Goal: Task Accomplishment & Management: Complete application form

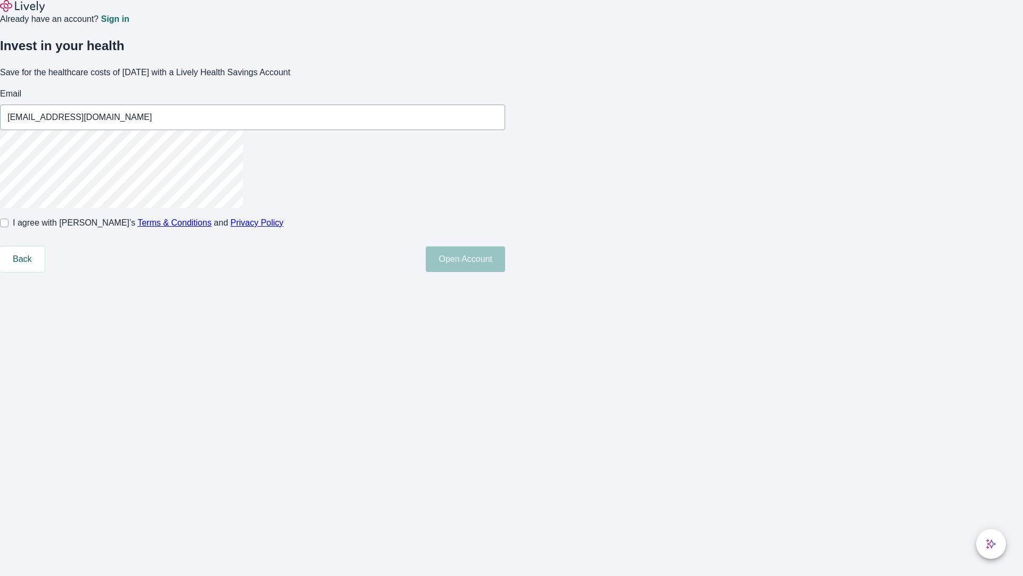
click at [9, 227] on input "I agree with Lively’s Terms & Conditions and Privacy Policy" at bounding box center [4, 222] width 9 height 9
checkbox input "true"
click at [505, 272] on button "Open Account" at bounding box center [465, 259] width 79 height 26
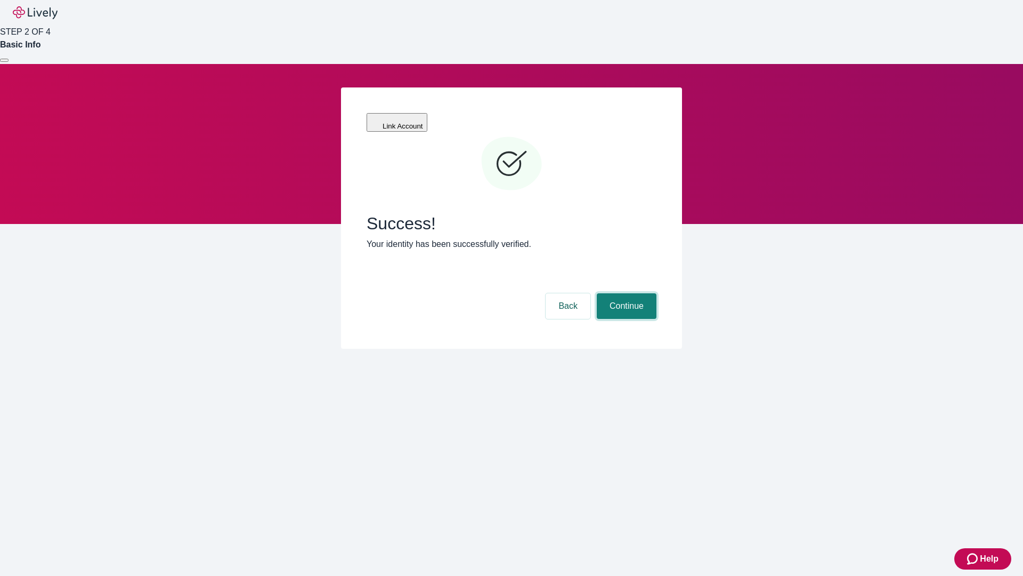
click at [625, 293] on button "Continue" at bounding box center [627, 306] width 60 height 26
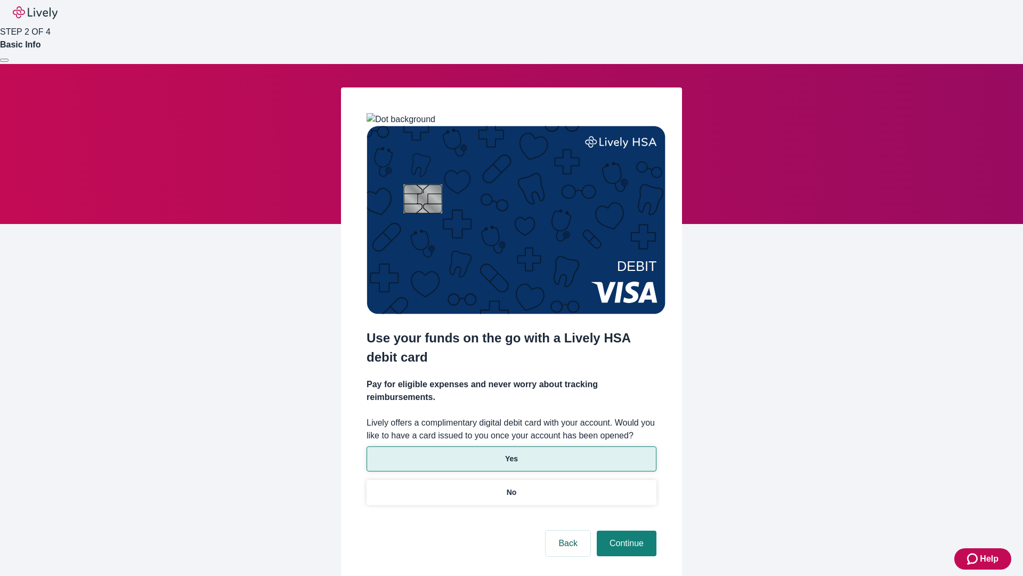
click at [511, 453] on p "Yes" at bounding box center [511, 458] width 13 height 11
click at [625, 530] on button "Continue" at bounding box center [627, 543] width 60 height 26
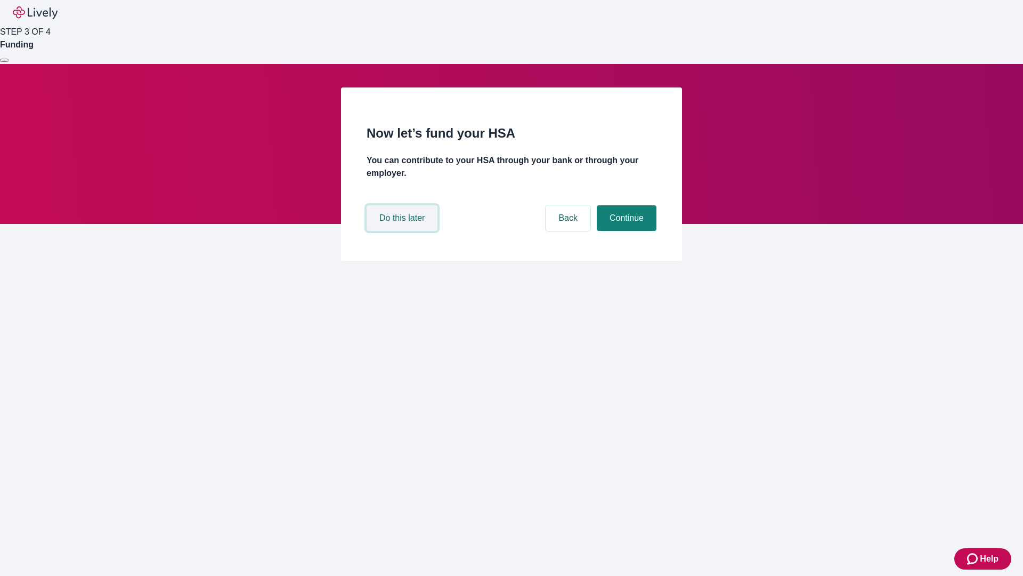
click at [403, 231] on button "Do this later" at bounding box center [402, 218] width 71 height 26
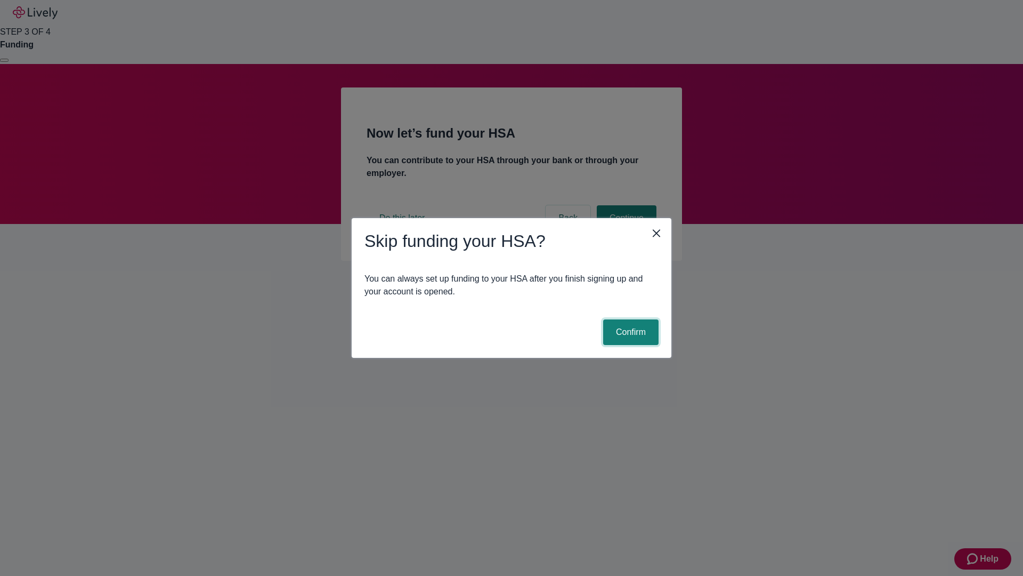
click at [629, 332] on button "Confirm" at bounding box center [630, 332] width 55 height 26
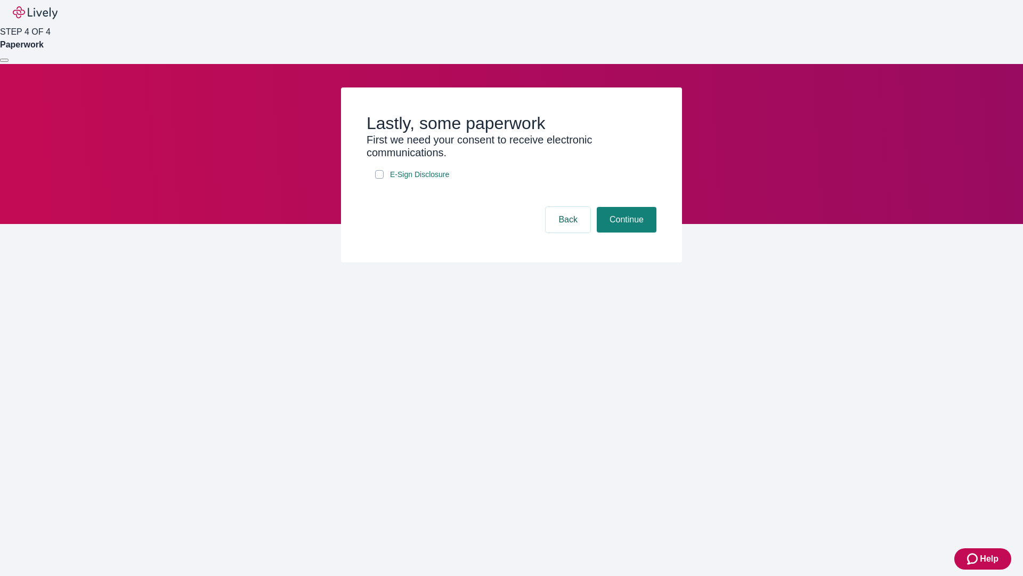
click at [379, 179] on input "E-Sign Disclosure" at bounding box center [379, 174] width 9 height 9
checkbox input "true"
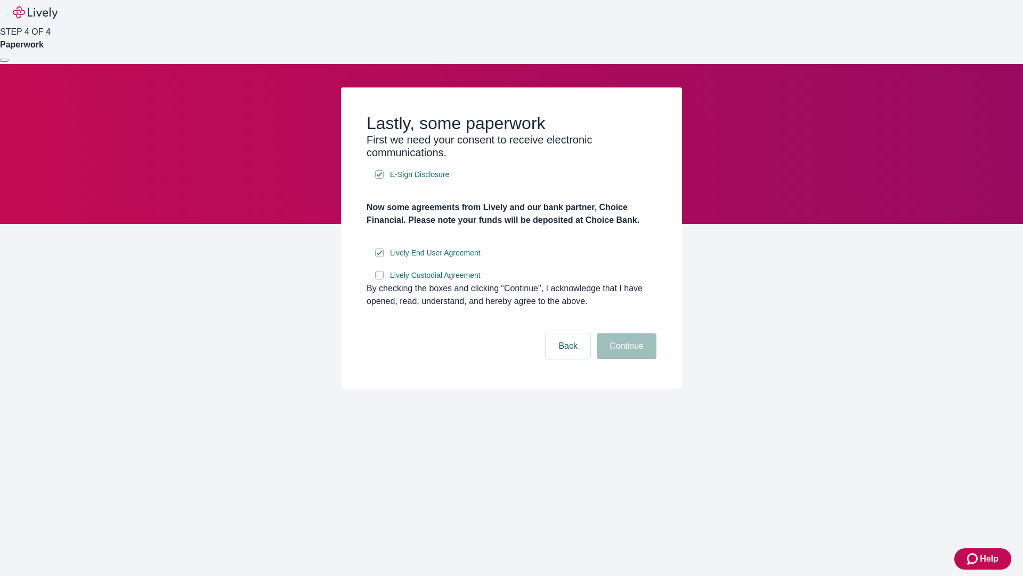
click at [379, 279] on input "Lively Custodial Agreement" at bounding box center [379, 275] width 9 height 9
checkbox input "true"
click at [625, 359] on button "Continue" at bounding box center [627, 346] width 60 height 26
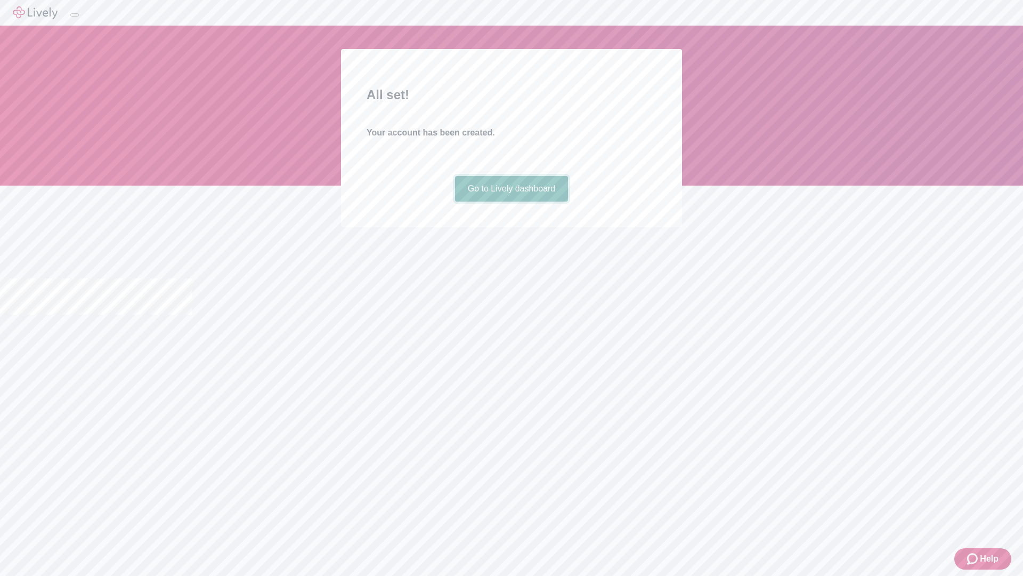
click at [511, 201] on link "Go to Lively dashboard" at bounding box center [512, 189] width 114 height 26
